Goal: Book appointment/travel/reservation

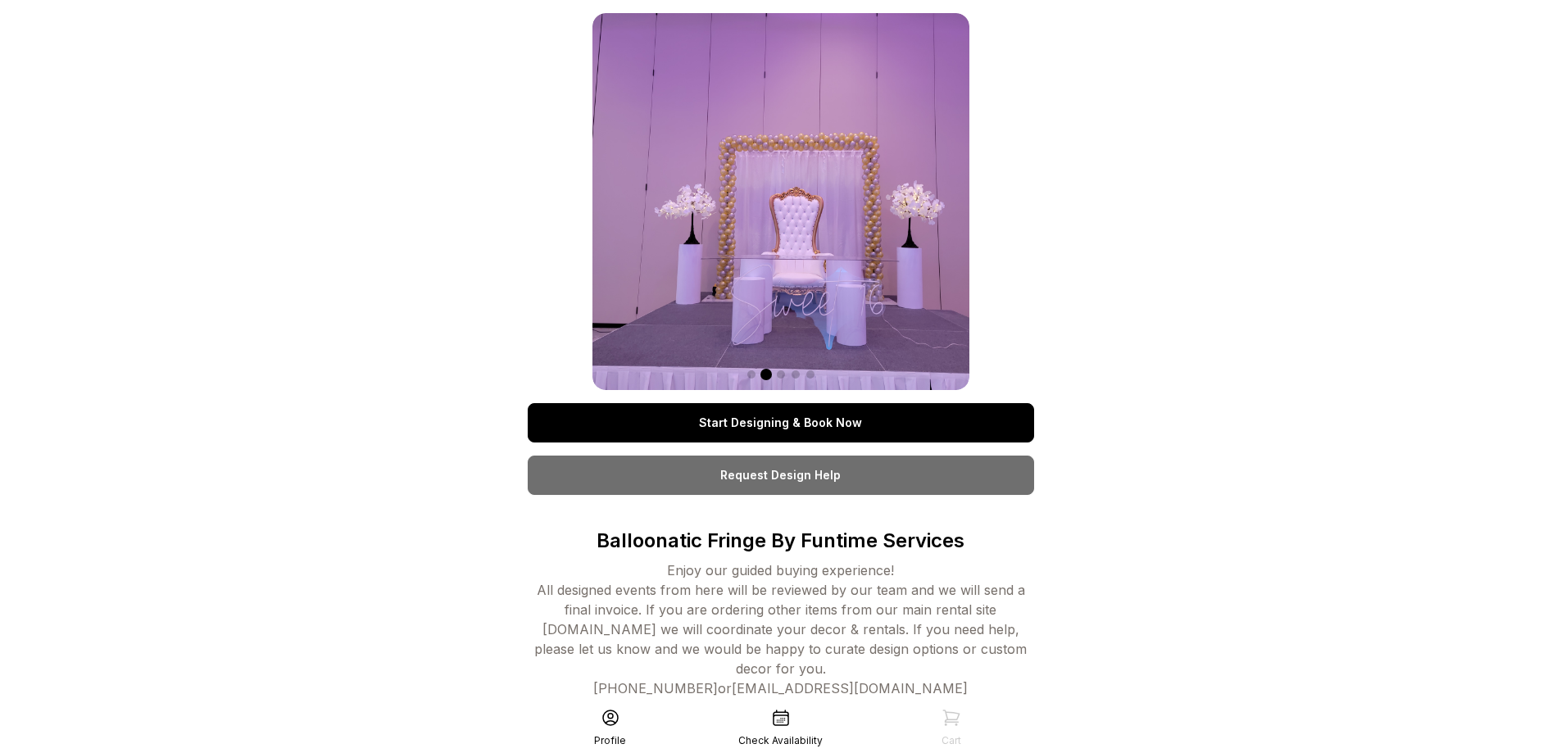
click at [771, 419] on link "Start Designing & Book Now" at bounding box center [781, 422] width 506 height 39
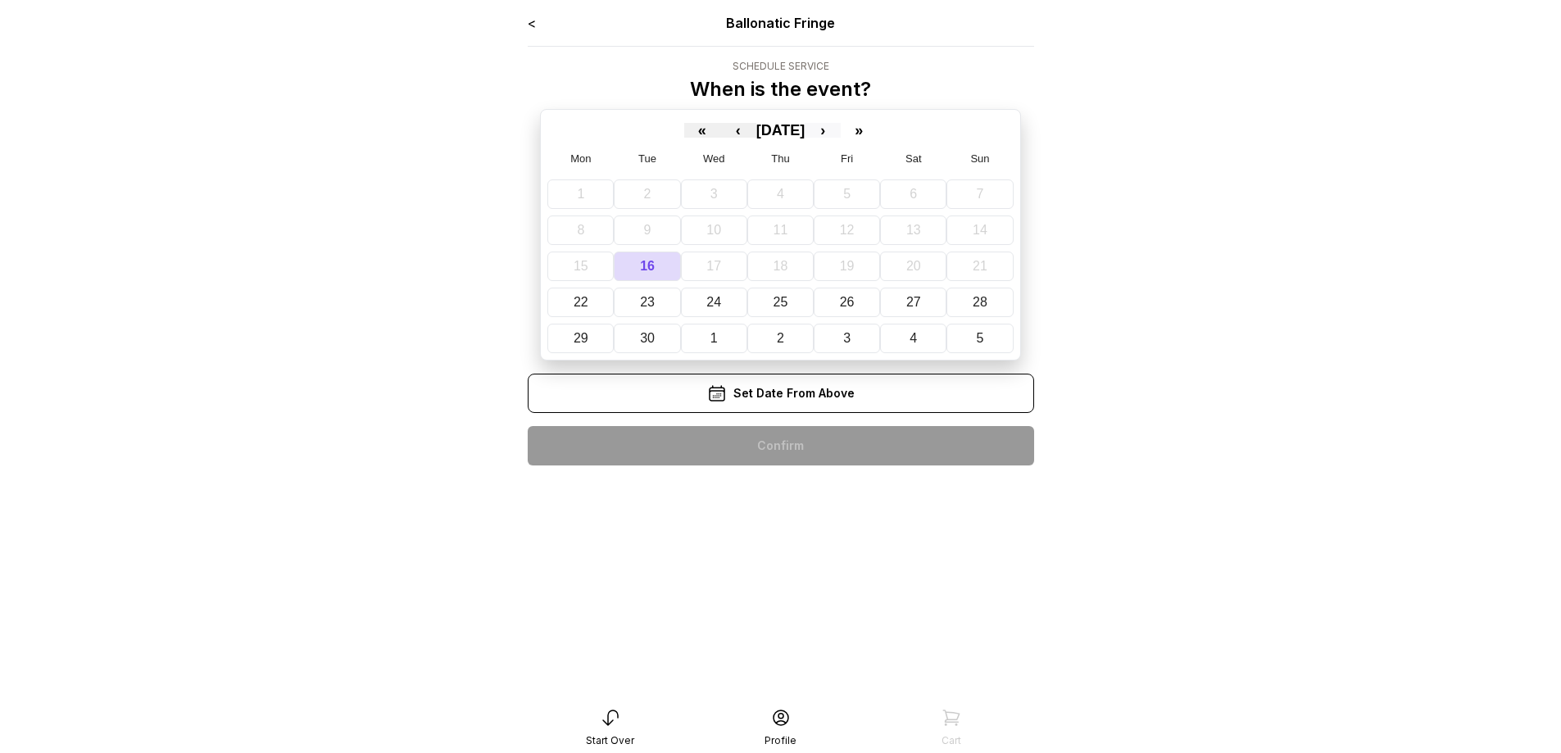
click at [840, 129] on button "›" at bounding box center [822, 130] width 36 height 15
click at [917, 189] on abbr "4" at bounding box center [919, 194] width 7 height 14
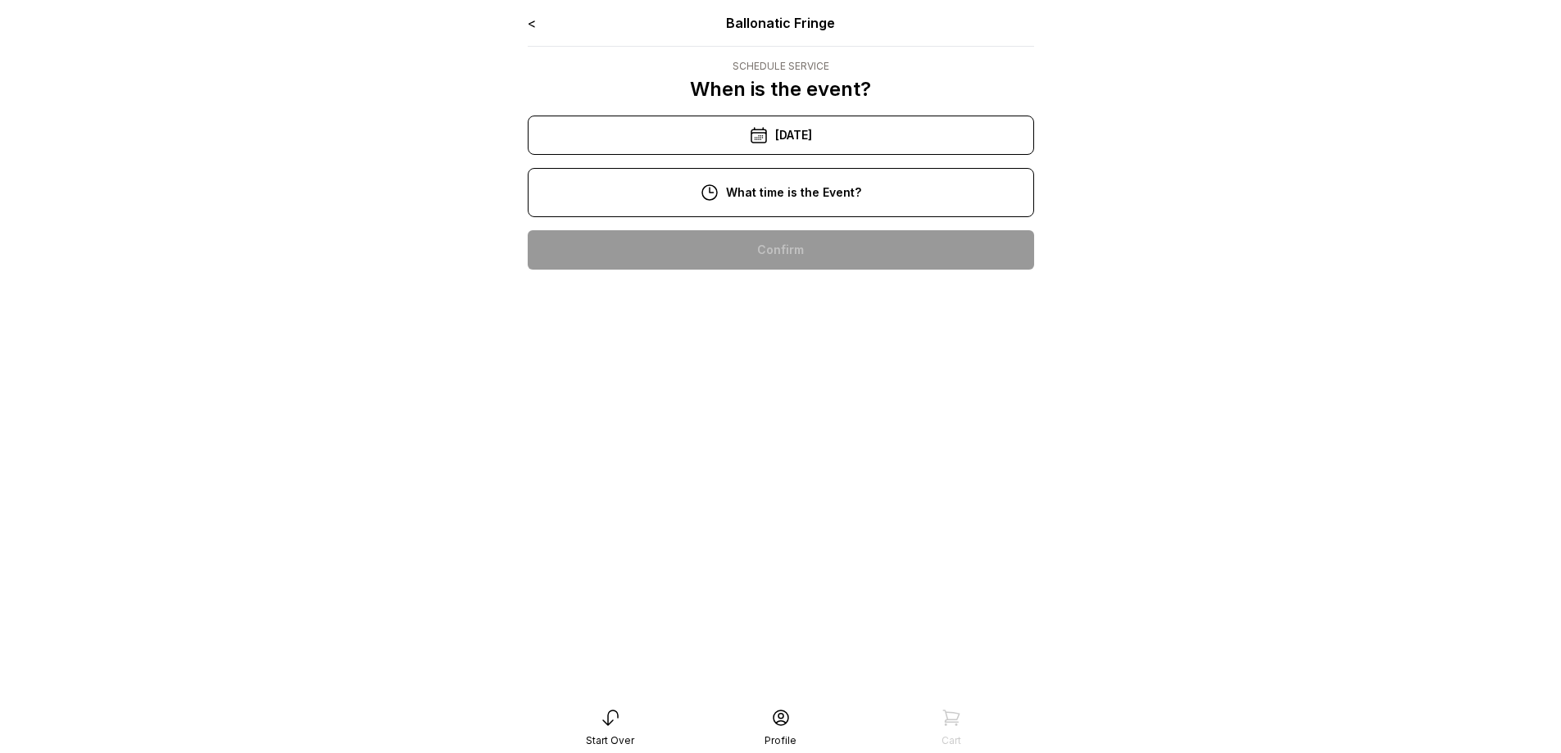
click at [804, 250] on div "8:00 pm" at bounding box center [781, 249] width 480 height 39
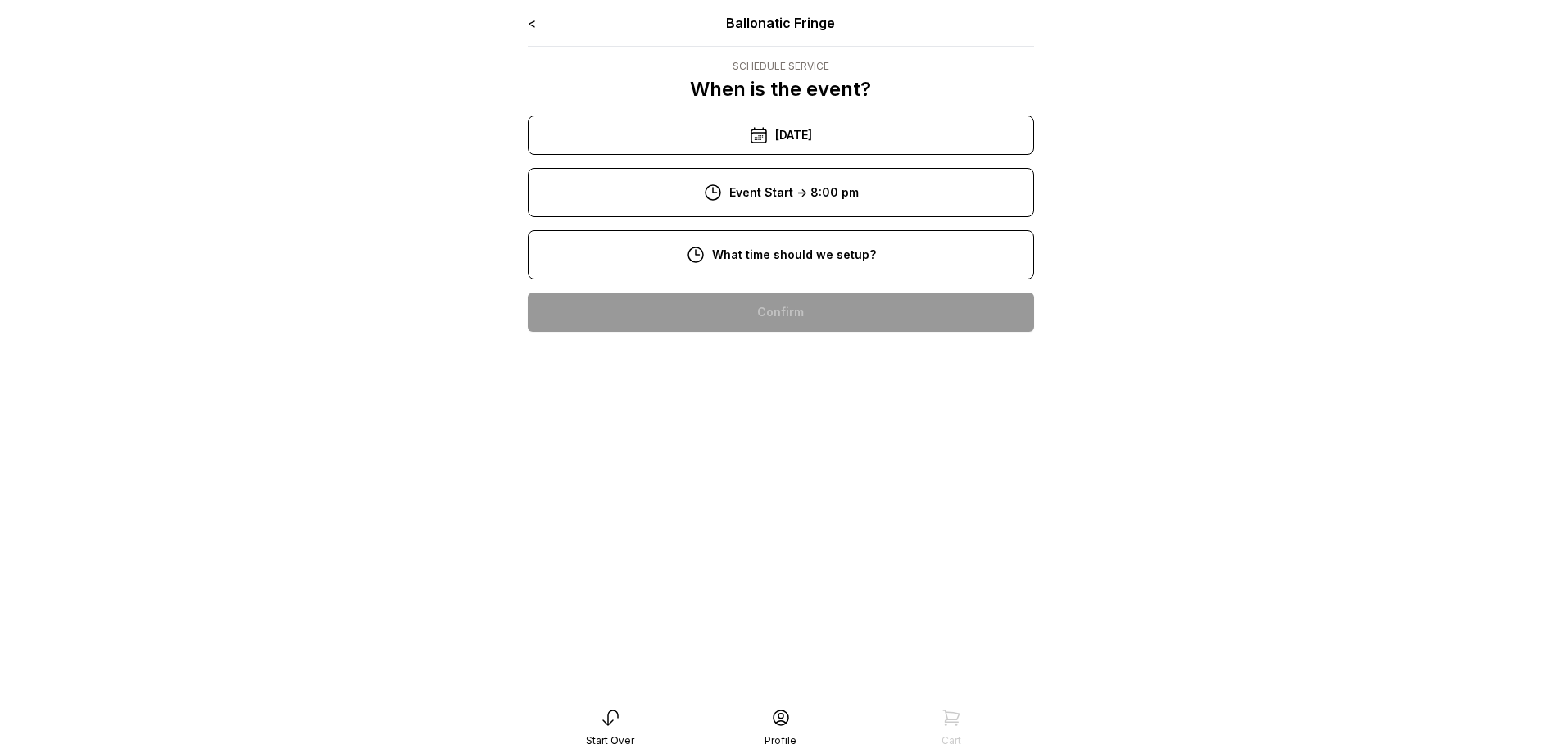
click at [802, 313] on div "6:00 pm" at bounding box center [781, 311] width 480 height 39
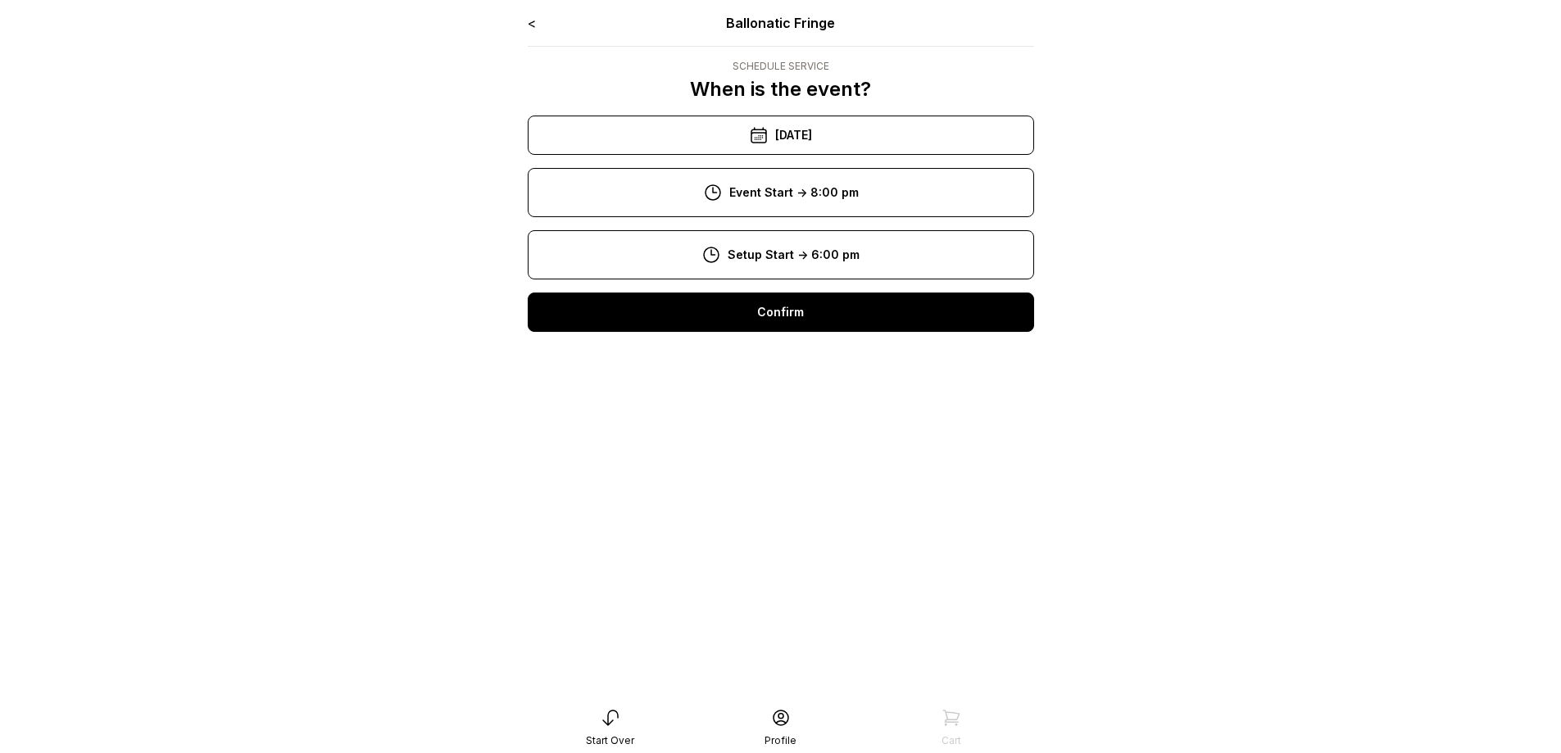
click at [792, 324] on div "Confirm" at bounding box center [781, 311] width 506 height 39
